Goal: Information Seeking & Learning: Check status

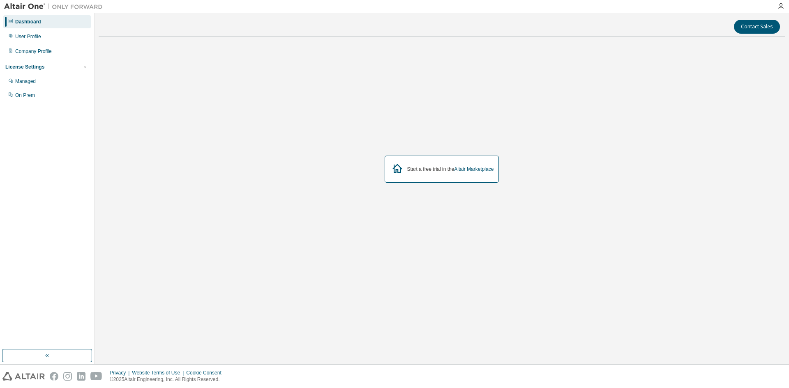
click at [40, 89] on div "Managed On Prem" at bounding box center [47, 88] width 92 height 27
click at [40, 94] on div "On Prem" at bounding box center [47, 95] width 88 height 13
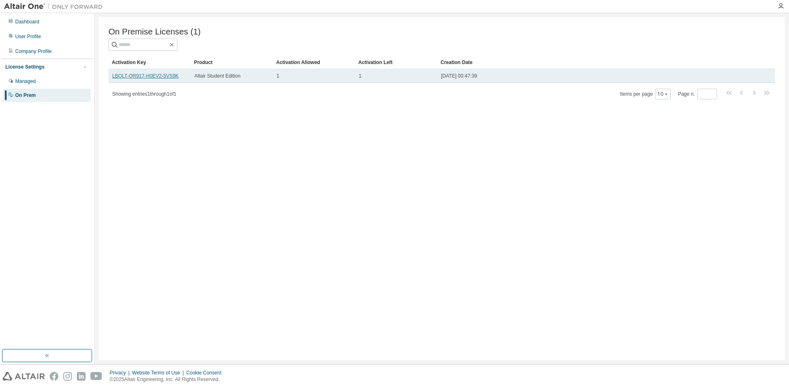
click at [157, 79] on link "LBQLT-QR917-H0EV2-5VS9K" at bounding box center [145, 76] width 67 height 6
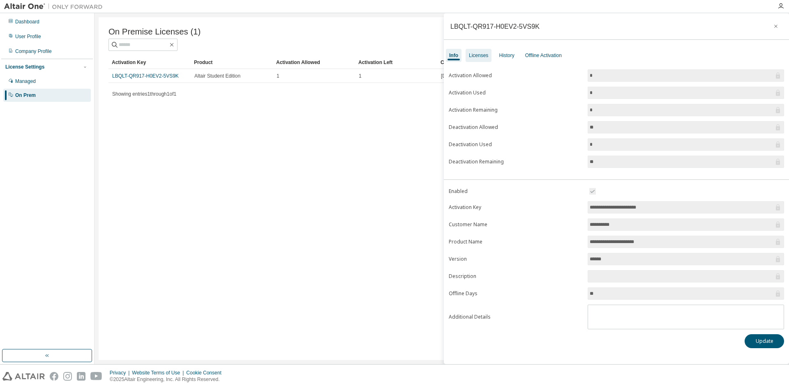
click at [479, 56] on div "Licenses" at bounding box center [478, 55] width 19 height 7
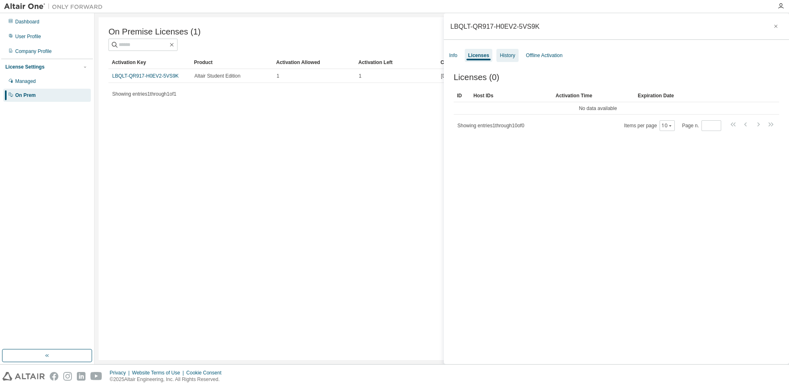
click at [508, 53] on div "History" at bounding box center [507, 55] width 15 height 7
click at [463, 57] on div "Info Licenses History Offline Activation" at bounding box center [616, 55] width 345 height 15
click at [458, 55] on div "Info" at bounding box center [453, 55] width 15 height 13
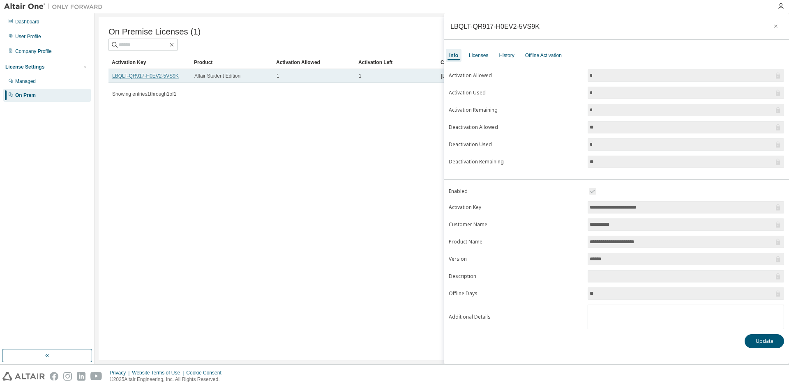
click at [156, 79] on link "LBQLT-QR917-H0EV2-5VS9K" at bounding box center [145, 76] width 67 height 6
click at [145, 78] on link "LBQLT-QR917-H0EV2-5VS9K" at bounding box center [145, 76] width 67 height 6
drag, startPoint x: 145, startPoint y: 78, endPoint x: 191, endPoint y: 74, distance: 45.7
click at [330, 139] on div "On Premise Licenses (1) Clear Load Save Save As Field Operator Value Select fil…" at bounding box center [442, 188] width 686 height 343
click at [167, 76] on link "LBQLT-QR917-H0EV2-5VS9K" at bounding box center [145, 76] width 67 height 6
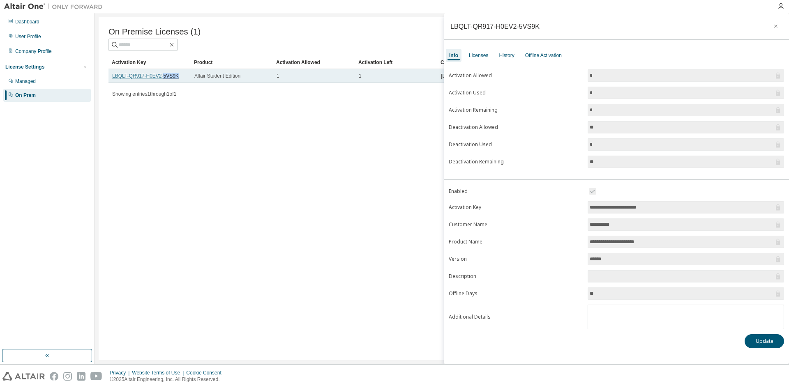
click at [167, 76] on link "LBQLT-QR917-H0EV2-5VS9K" at bounding box center [145, 76] width 67 height 6
click at [160, 78] on link "LBQLT-QR917-H0EV2-5VS9K" at bounding box center [145, 76] width 67 height 6
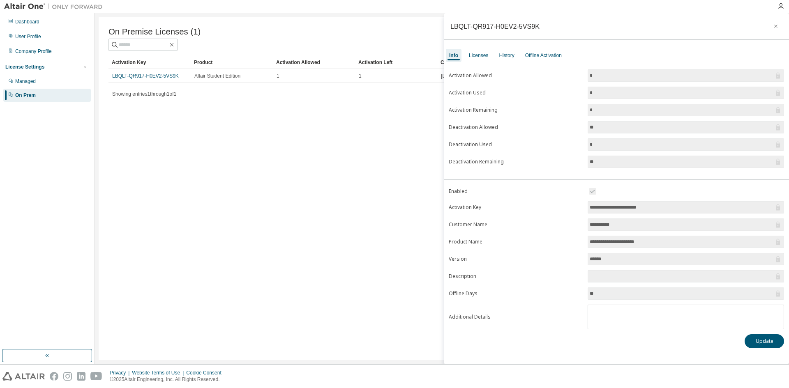
click at [593, 40] on div "**********" at bounding box center [616, 188] width 345 height 351
click at [290, 114] on div "On Premise Licenses (1) Clear Load Save Save As Field Operator Value Select fil…" at bounding box center [442, 188] width 686 height 343
click at [778, 21] on button "button" at bounding box center [775, 26] width 13 height 13
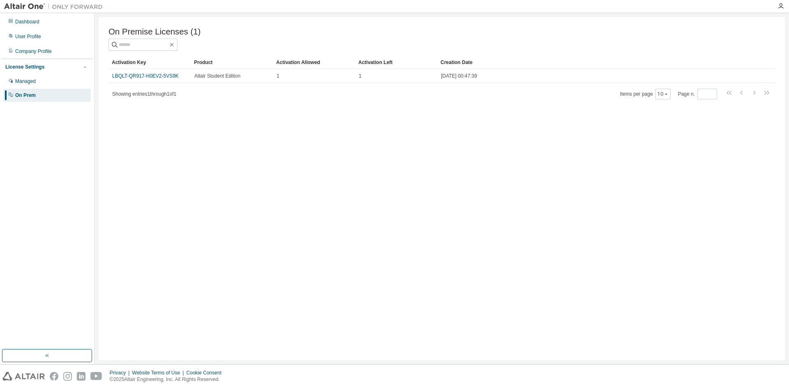
click at [602, 123] on div "On Premise Licenses (1) Clear Load Save Save As Field Operator Value Select fil…" at bounding box center [442, 188] width 686 height 343
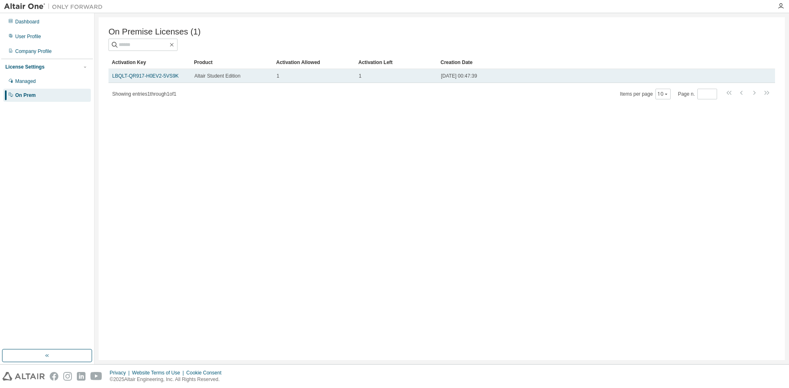
click at [225, 79] on span "Altair Student Edition" at bounding box center [217, 76] width 46 height 7
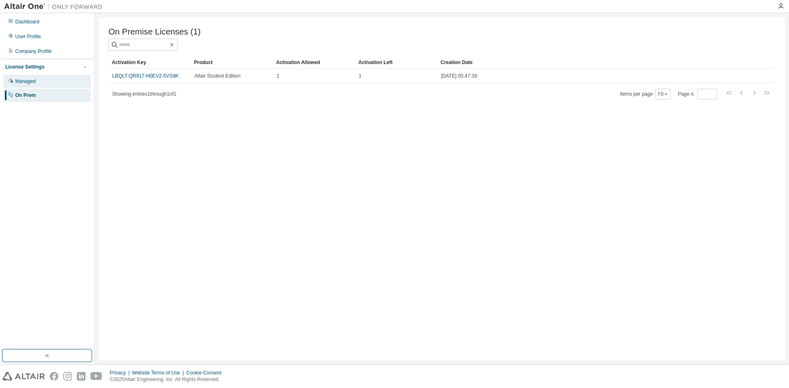
click at [36, 78] on div "Managed" at bounding box center [47, 81] width 88 height 13
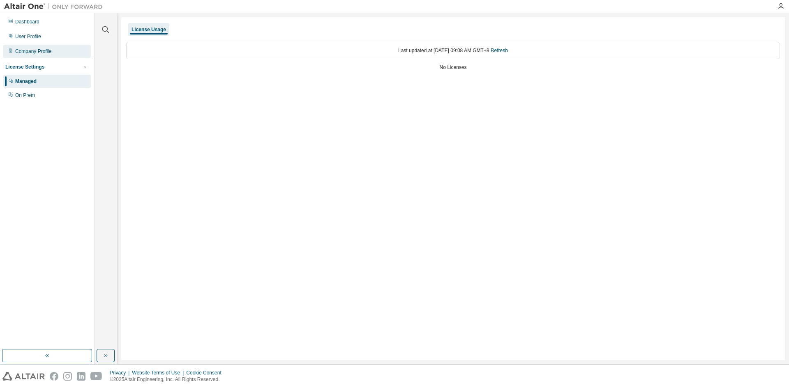
click at [40, 53] on div "Company Profile" at bounding box center [33, 51] width 37 height 7
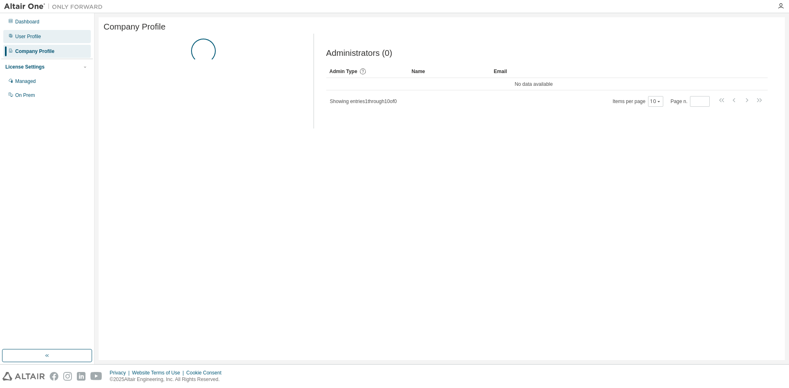
click at [36, 40] on div "User Profile" at bounding box center [47, 36] width 88 height 13
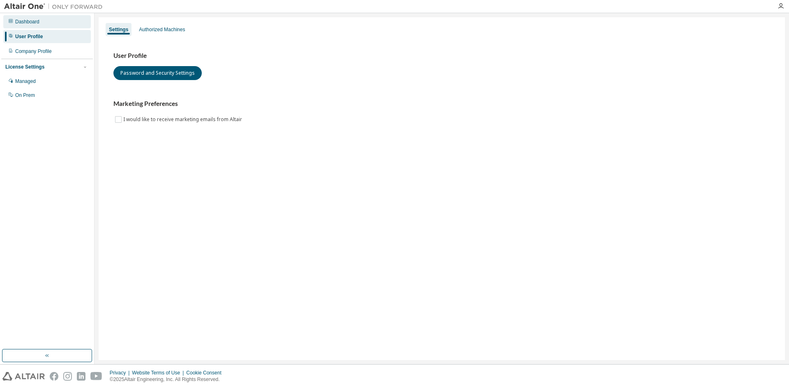
click at [38, 26] on div "Dashboard" at bounding box center [47, 21] width 88 height 13
